Goal: Check status: Check status

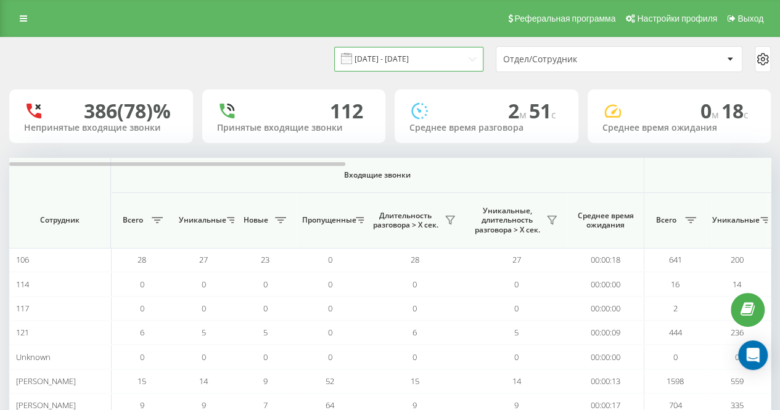
click at [398, 58] on input "[DATE] - [DATE]" at bounding box center [408, 59] width 149 height 24
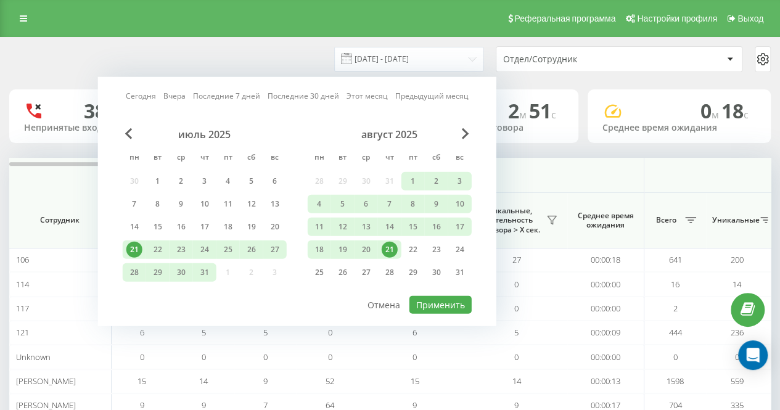
click at [392, 244] on div "21" at bounding box center [390, 250] width 16 height 16
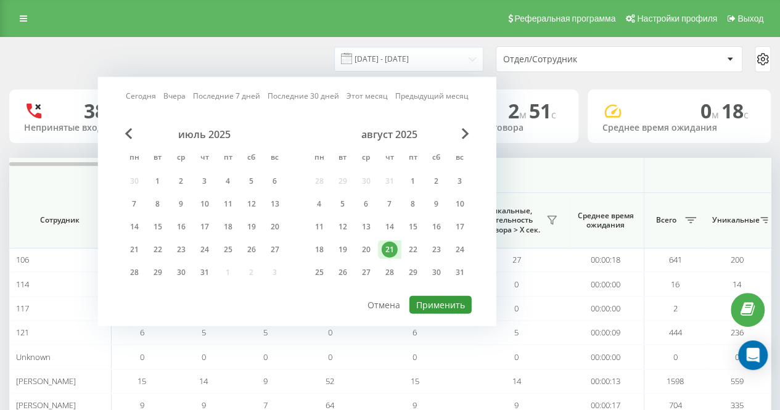
click at [430, 297] on button "Применить" at bounding box center [440, 305] width 62 height 18
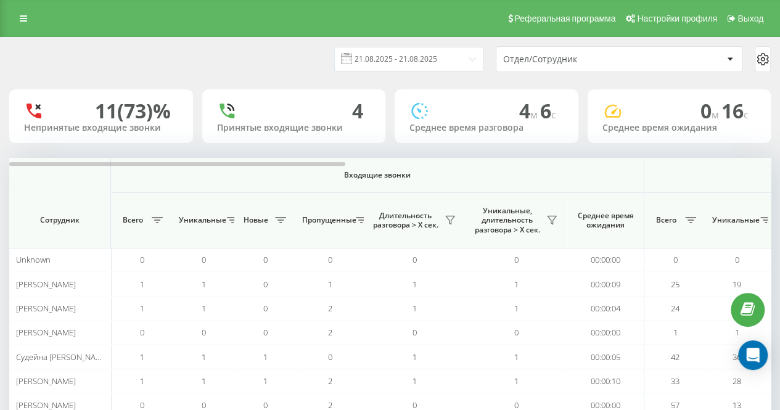
click at [305, 77] on div "[DATE] - [DATE] Отдел/Сотрудник" at bounding box center [390, 59] width 779 height 43
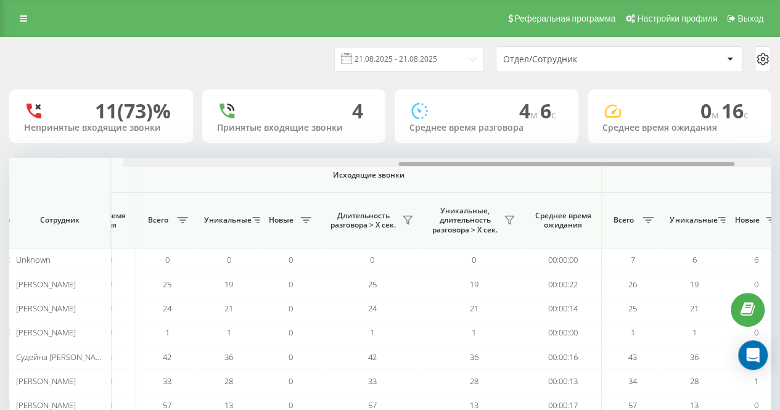
scroll to position [0, 703]
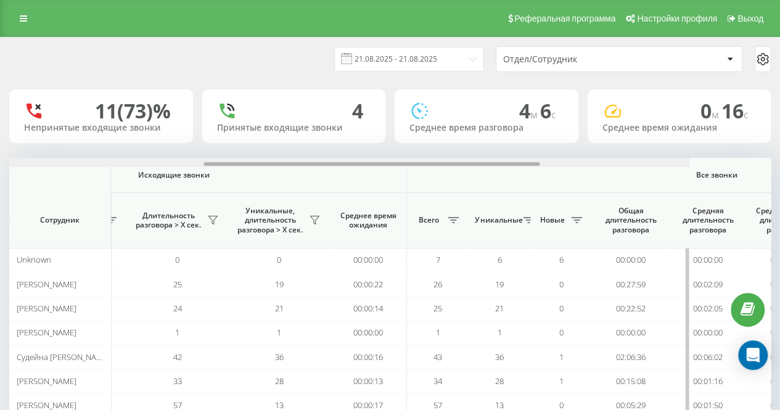
drag, startPoint x: 316, startPoint y: 166, endPoint x: 628, endPoint y: 166, distance: 311.4
click at [628, 166] on div at bounding box center [308, 162] width 761 height 9
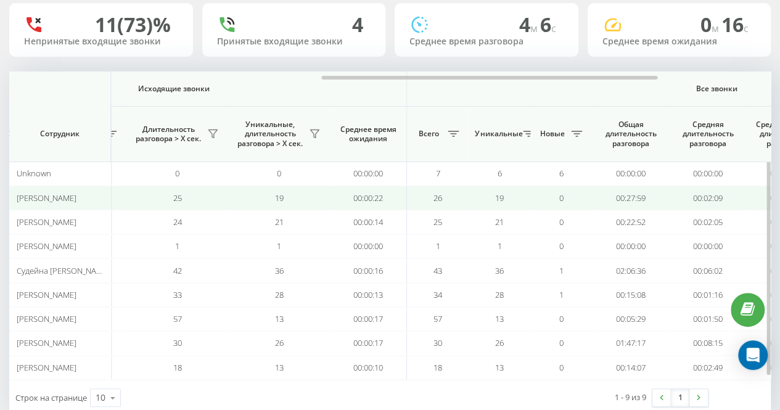
scroll to position [112, 0]
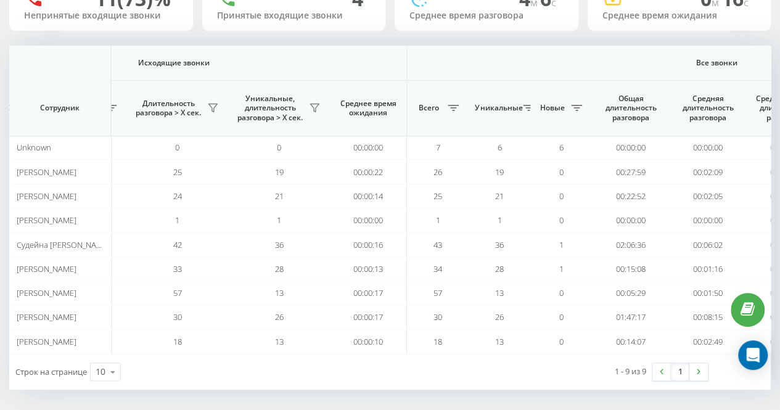
click at [495, 385] on div "1 - 9 из 9 1" at bounding box center [575, 372] width 286 height 36
click at [310, 111] on icon at bounding box center [315, 108] width 10 height 10
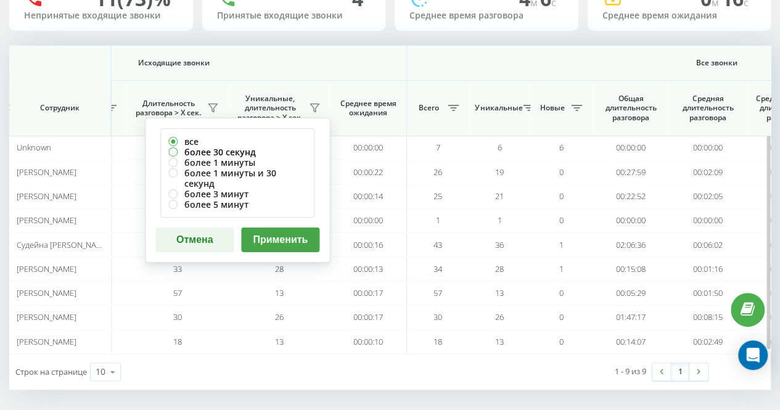
click at [287, 149] on label "более 30 секунд" at bounding box center [237, 152] width 138 height 10
radio input "true"
click at [287, 231] on button "Применить" at bounding box center [280, 240] width 78 height 25
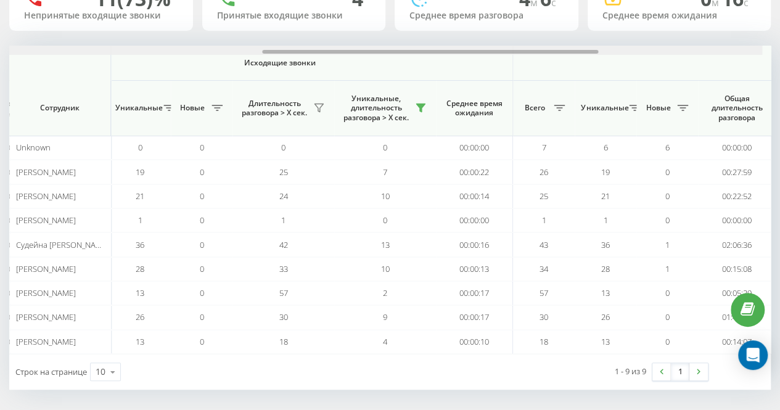
scroll to position [0, 600]
drag, startPoint x: 330, startPoint y: 50, endPoint x: 596, endPoint y: 31, distance: 266.5
click at [596, 31] on div "[DATE] - [DATE] Отдел/Сотрудник 11 (73)% Непринятые входящие звонки 4 Принятые …" at bounding box center [390, 157] width 762 height 464
click at [353, 363] on div "Строк на странице 10 10 25 50 100" at bounding box center [199, 372] width 381 height 36
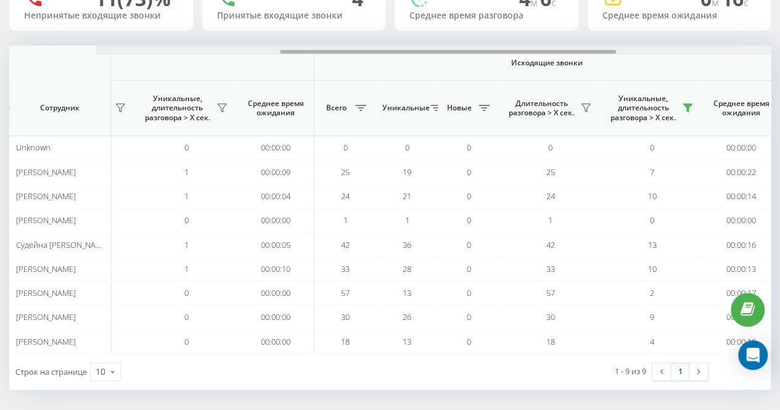
drag, startPoint x: 290, startPoint y: 53, endPoint x: 169, endPoint y: 44, distance: 121.2
click at [169, 44] on div "[DATE] - [DATE] Отдел/Сотрудник 11 (73)% Непринятые входящие звонки 4 Принятые …" at bounding box center [390, 157] width 762 height 464
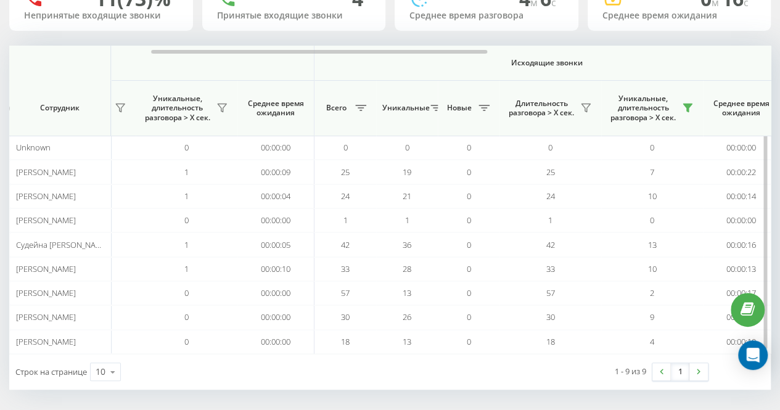
scroll to position [0, 327]
click at [222, 109] on icon at bounding box center [225, 108] width 10 height 10
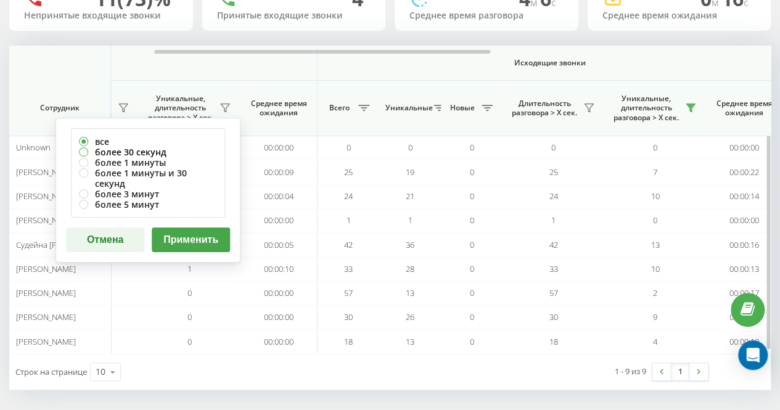
click at [184, 150] on label "более 30 секунд" at bounding box center [148, 152] width 138 height 10
radio input "true"
click at [199, 228] on button "Применить" at bounding box center [191, 240] width 78 height 25
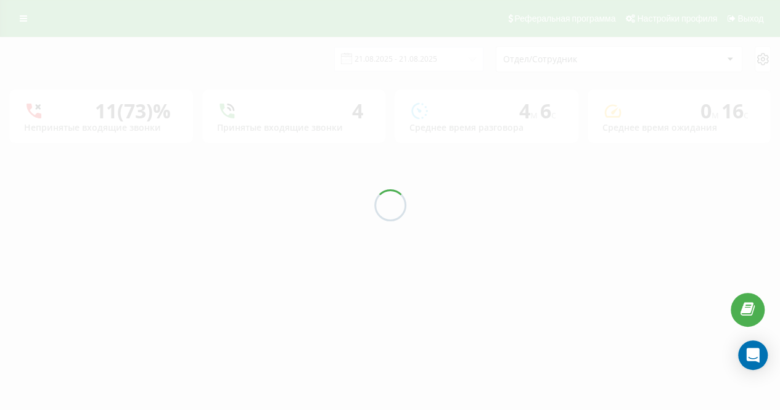
scroll to position [0, 0]
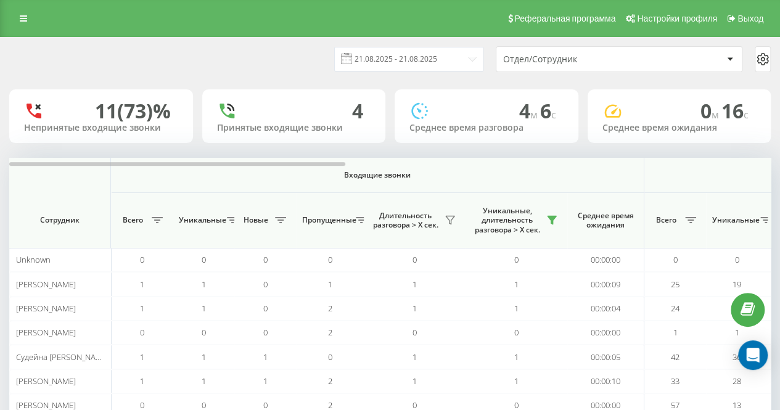
click at [257, 47] on div "[DATE] - [DATE] Отдел/Сотрудник" at bounding box center [390, 59] width 762 height 26
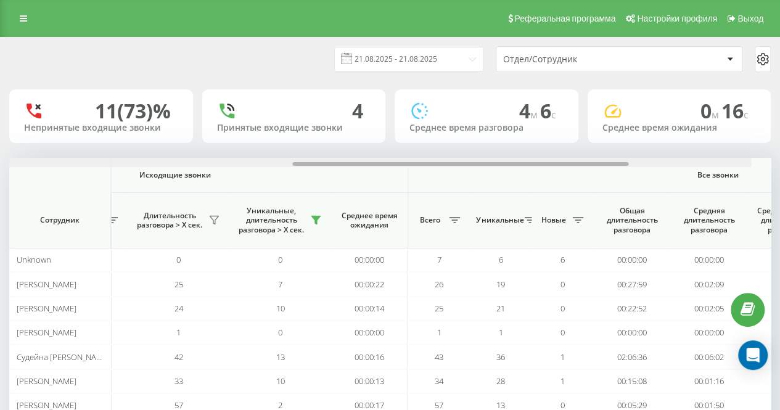
scroll to position [0, 703]
drag, startPoint x: 276, startPoint y: 165, endPoint x: 587, endPoint y: 144, distance: 312.1
click at [587, 144] on div "[DATE] - [DATE] Отдел/Сотрудник 11 (73)% Непринятые входящие звонки 4 Принятые …" at bounding box center [390, 270] width 762 height 464
